Goal: Task Accomplishment & Management: Use online tool/utility

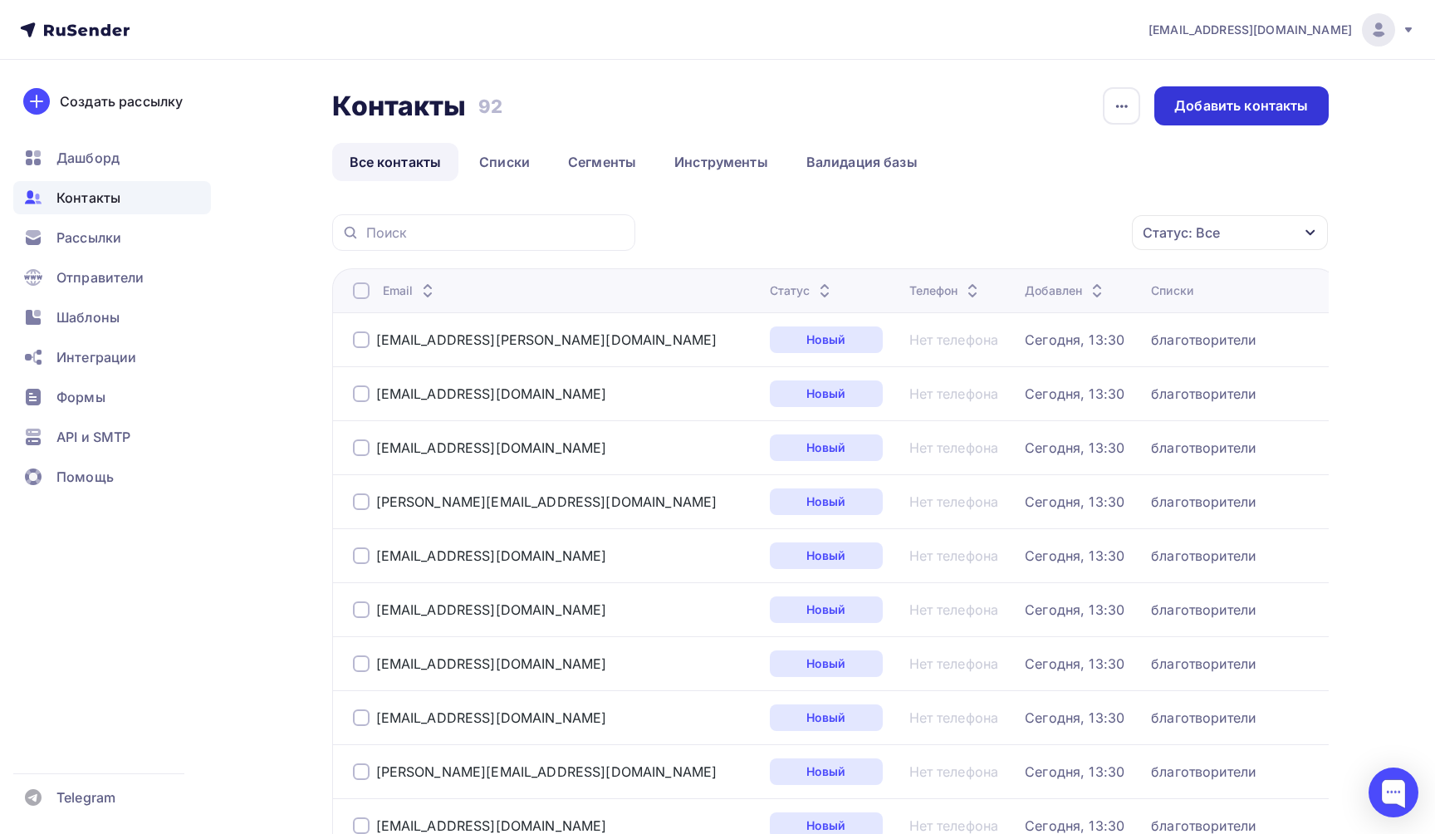
click at [1252, 111] on div "Добавить контакты" at bounding box center [1241, 105] width 134 height 19
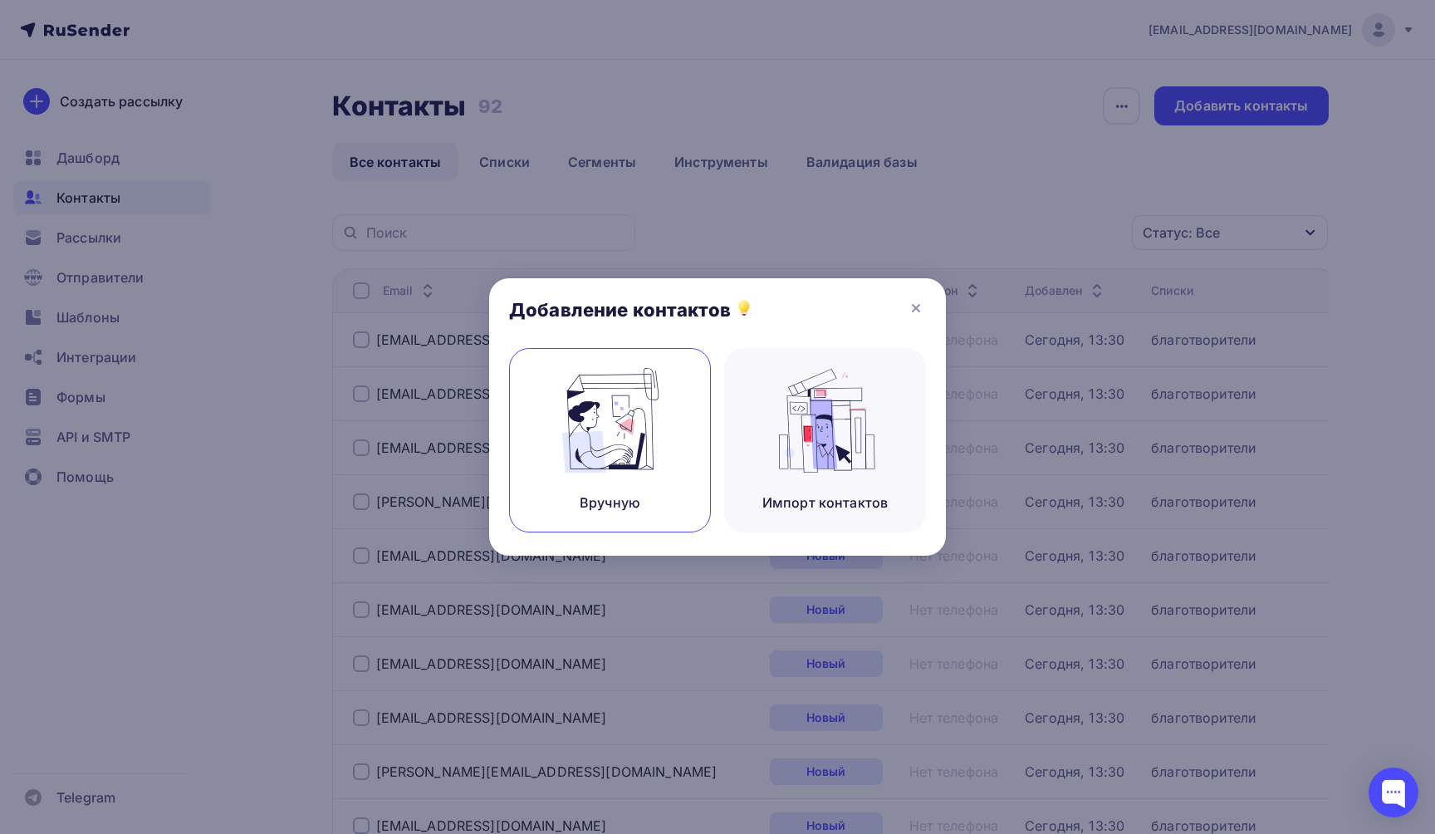
click at [624, 443] on img at bounding box center [610, 420] width 111 height 105
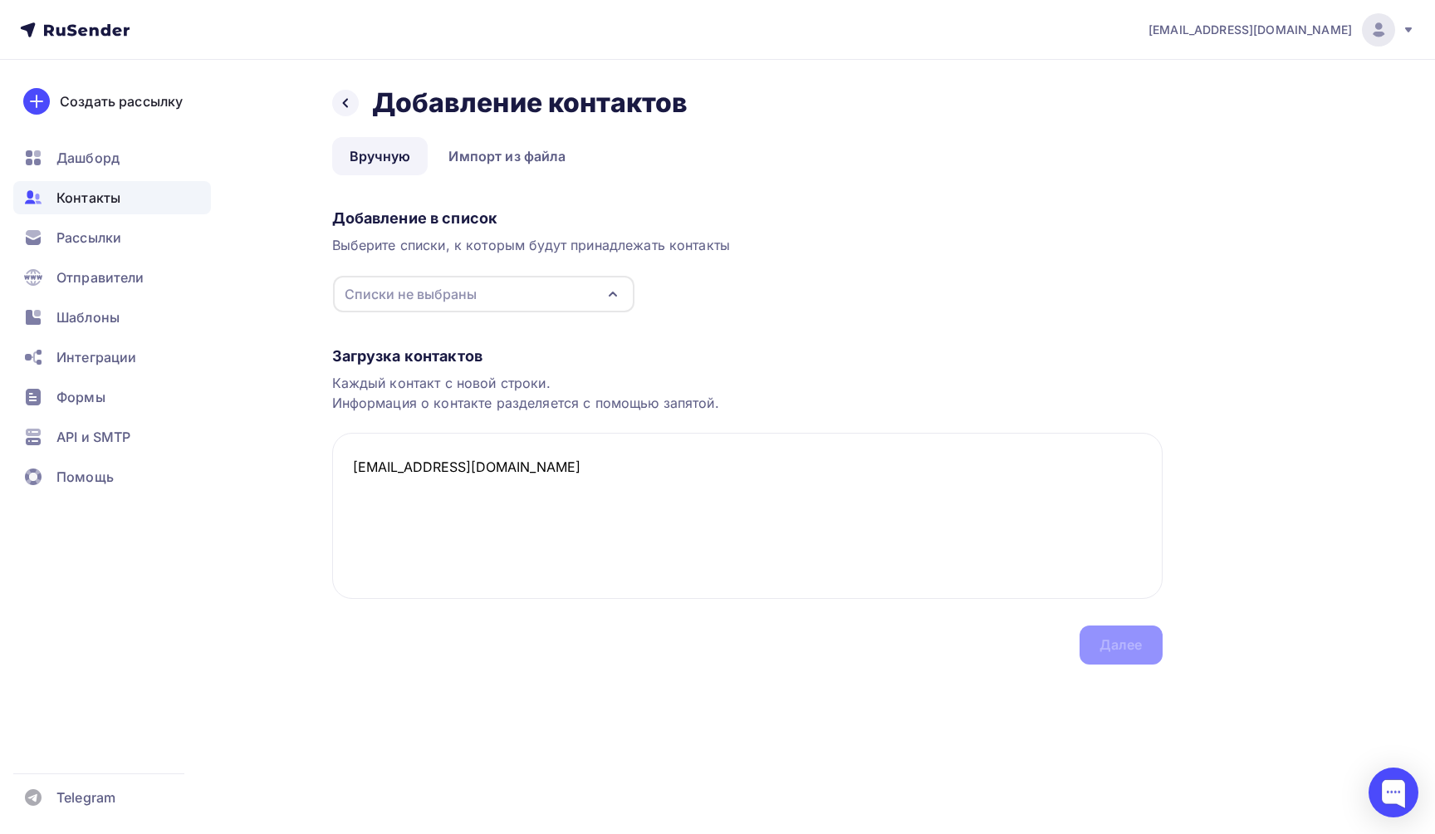
paste textarea "[EMAIL_ADDRESS][DOMAIN_NAME]"
paste textarea "[EMAIL_ADDRESS][PERSON_NAME][DOMAIN_NAME]"
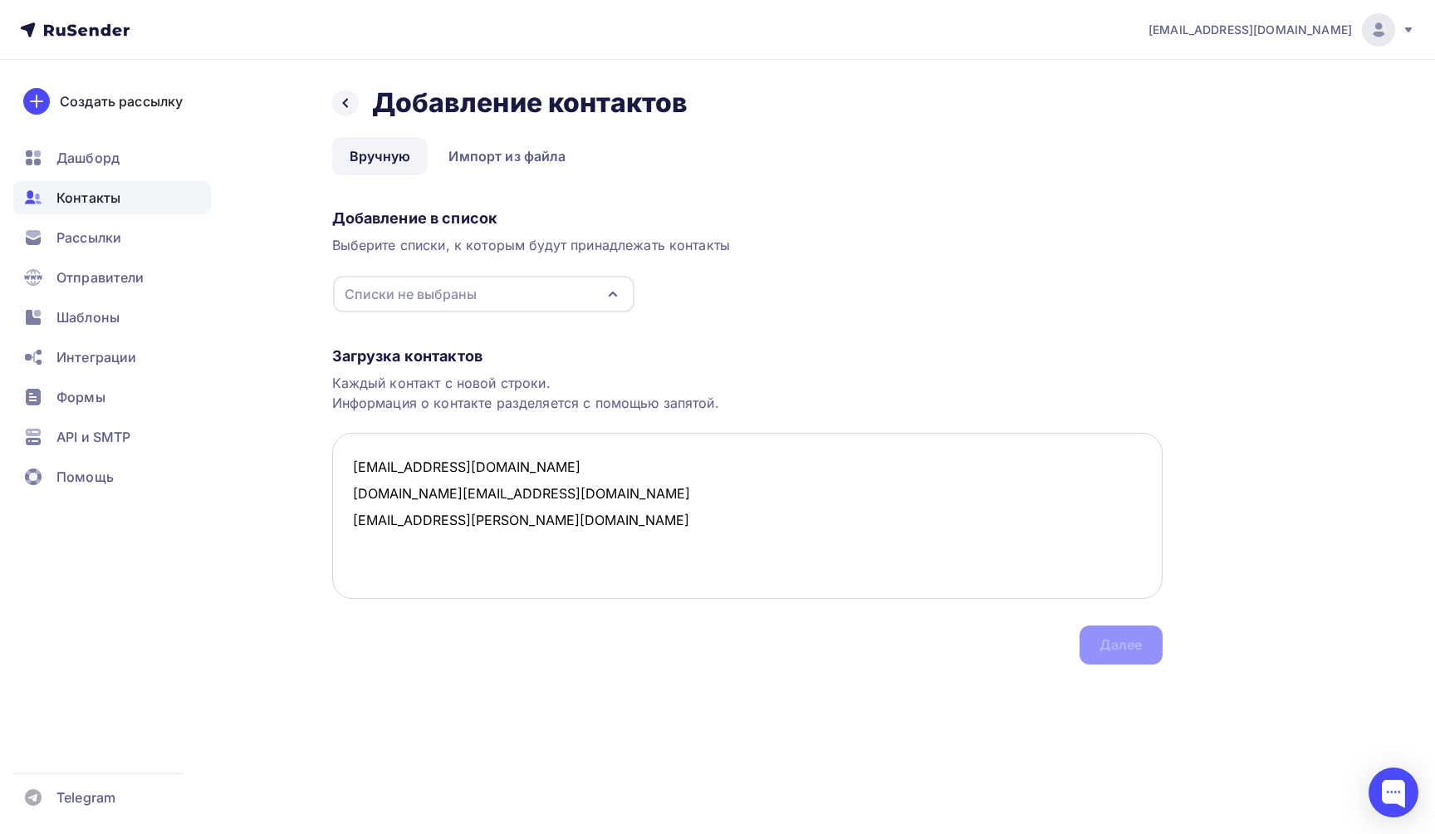
paste textarea "[EMAIL_ADDRESS][DOMAIN_NAME]"
click at [615, 294] on icon "button" at bounding box center [613, 294] width 20 height 20
type textarea "[EMAIL_ADDRESS][DOMAIN_NAME] [DOMAIN_NAME][EMAIL_ADDRESS][DOMAIN_NAME] [EMAIL_A…"
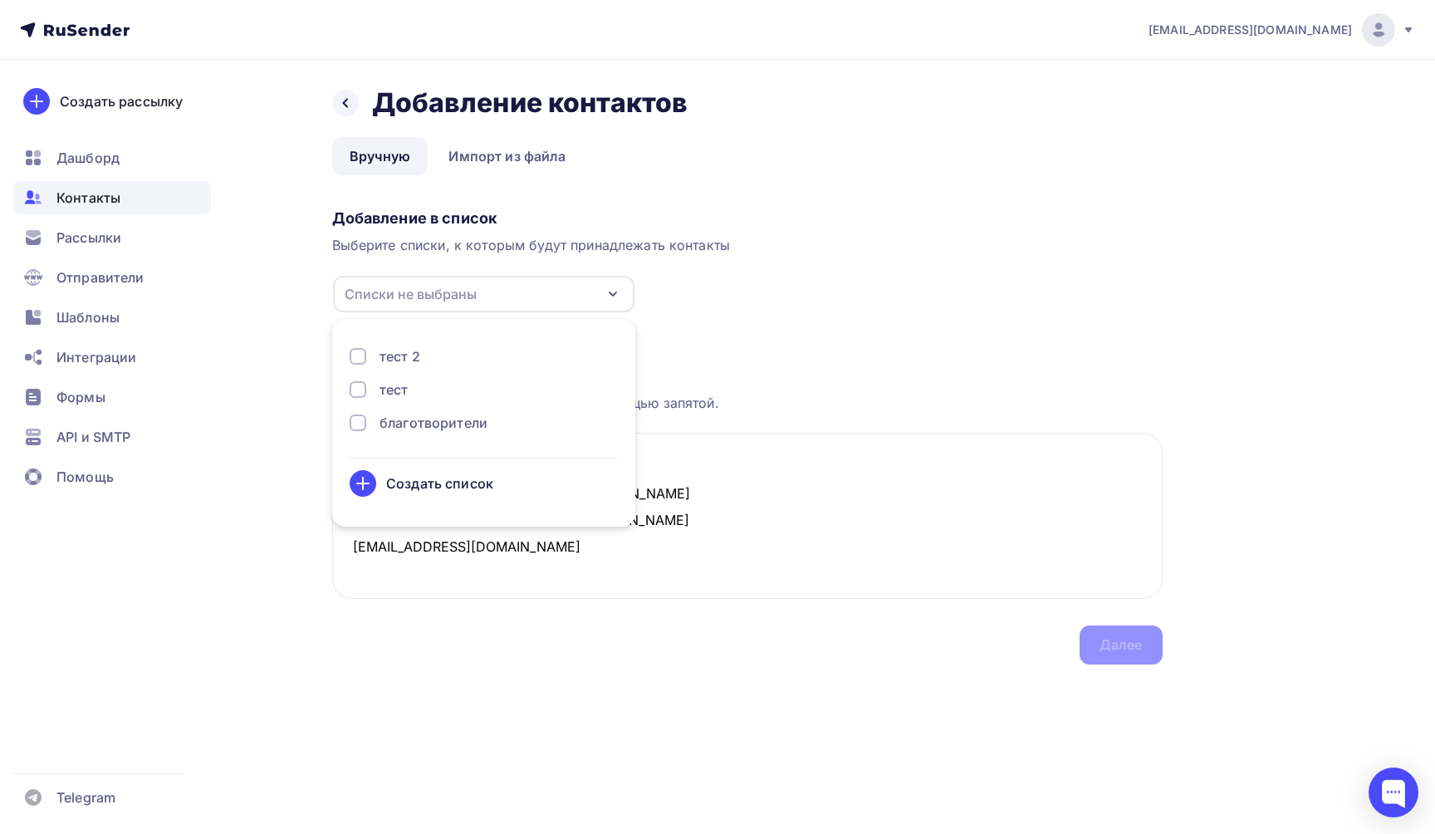
click at [355, 425] on div at bounding box center [358, 422] width 17 height 17
click at [1142, 651] on div "Далее" at bounding box center [1120, 644] width 83 height 39
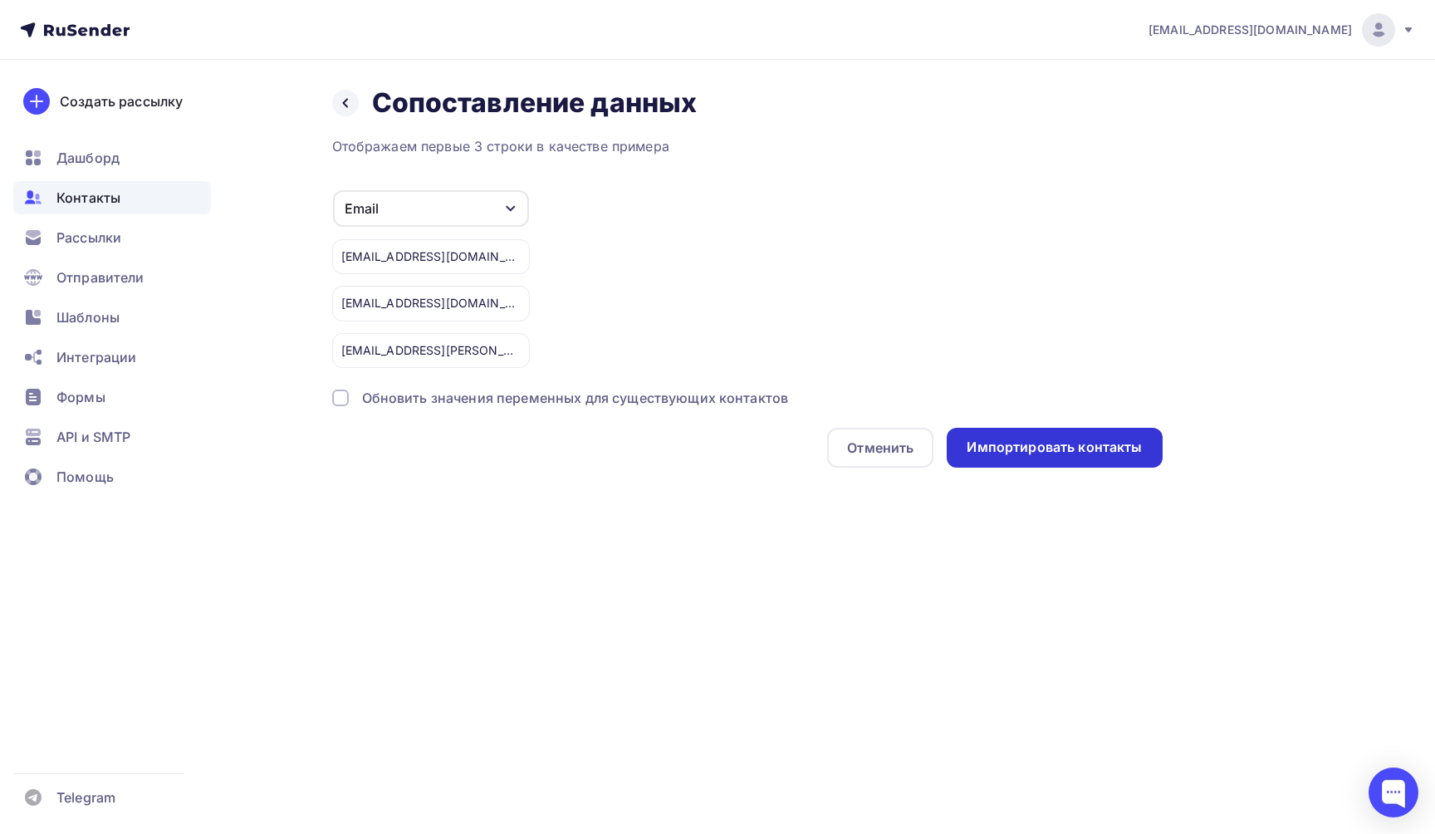
click at [1056, 458] on div "Импортировать контакты" at bounding box center [1053, 448] width 215 height 40
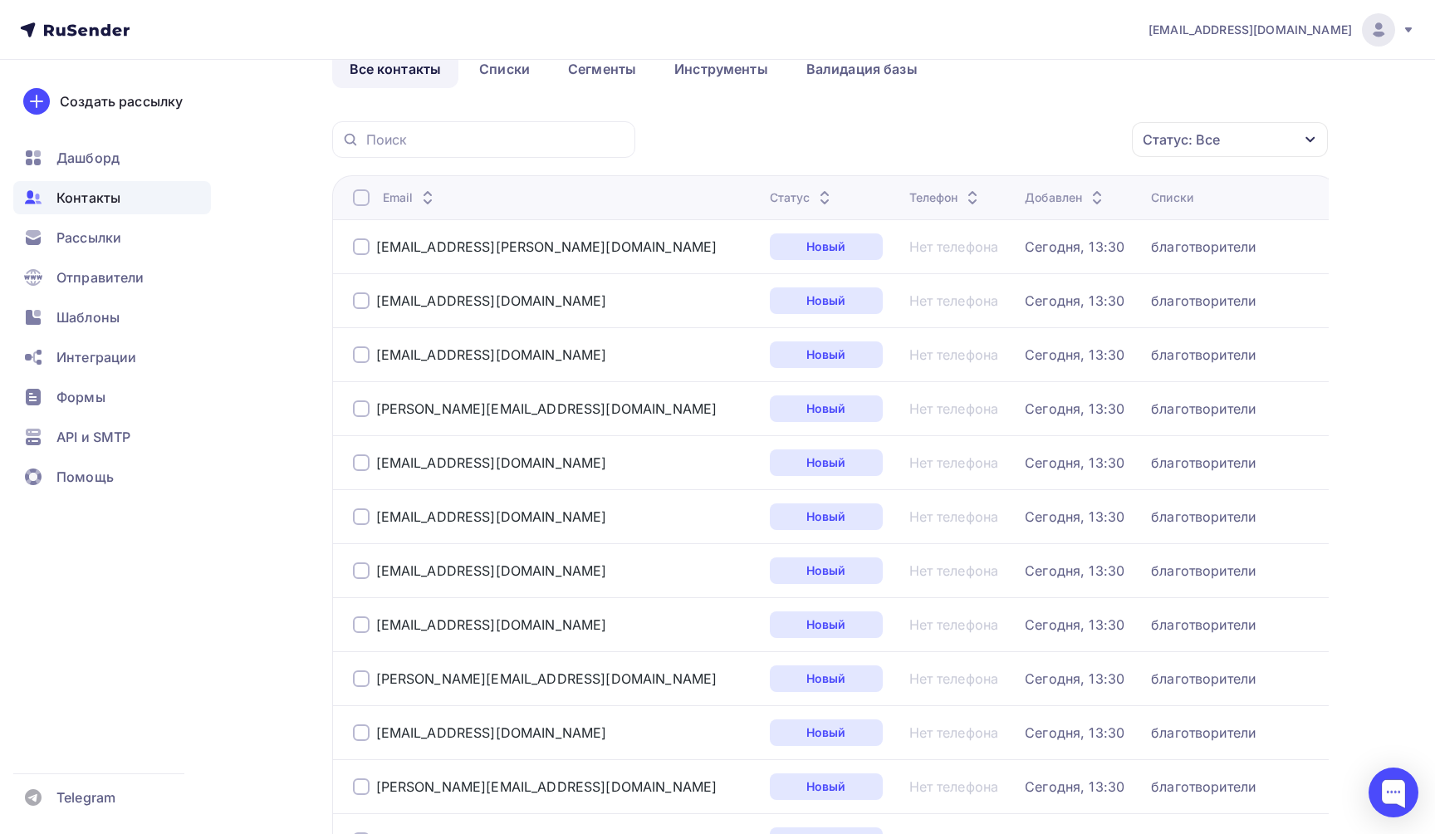
scroll to position [42, 0]
